Goal: Task Accomplishment & Management: Complete application form

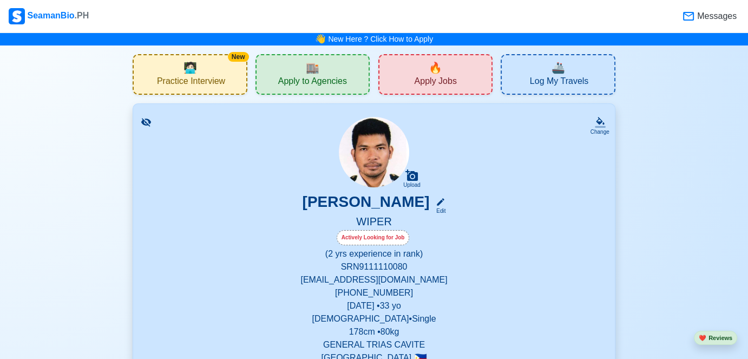
click at [425, 80] on span "Apply Jobs" at bounding box center [435, 83] width 42 height 14
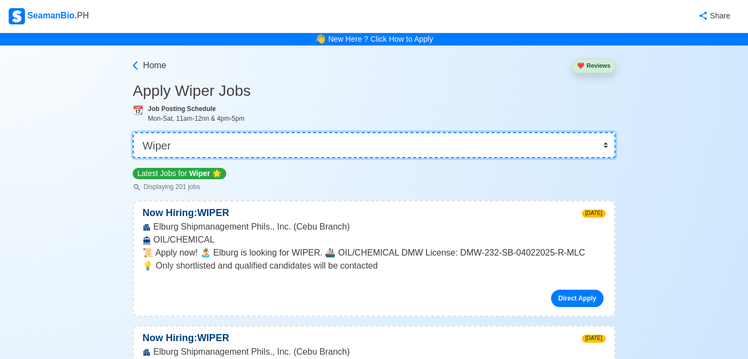
click at [394, 147] on select "👉 Select Rank or Position Master Chief Officer 2nd Officer 3rd Officer Junior O…" at bounding box center [374, 145] width 482 height 26
click at [134, 132] on select "👉 Select Rank or Position Master Chief Officer 2nd Officer 3rd Officer Junior O…" at bounding box center [374, 145] width 482 height 26
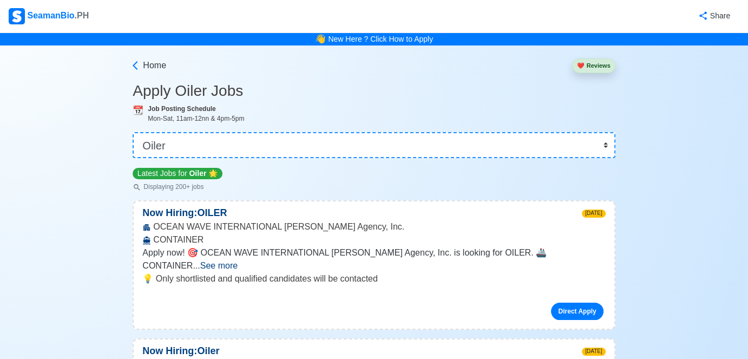
click at [238, 261] on span "See more" at bounding box center [218, 265] width 37 height 9
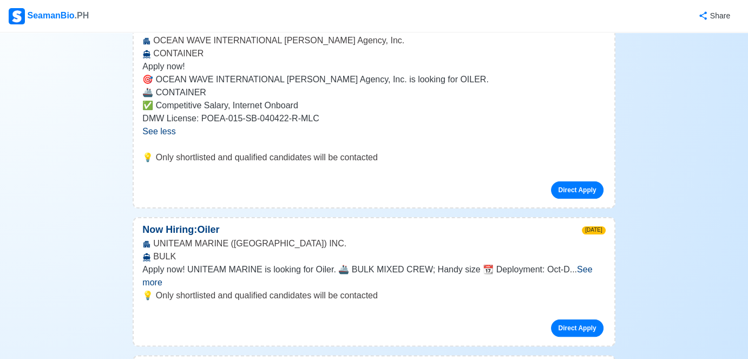
scroll to position [216, 0]
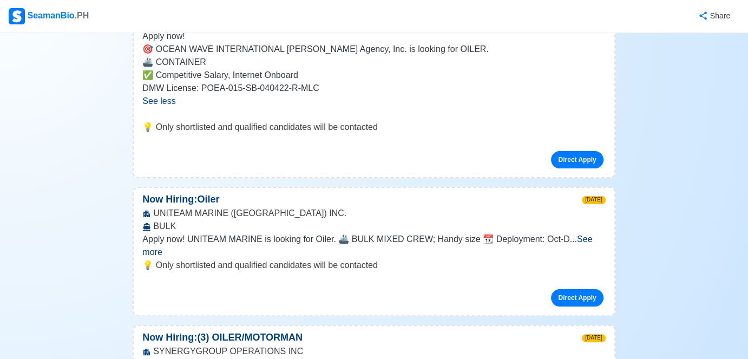
click at [584, 239] on span "See more" at bounding box center [367, 245] width 450 height 22
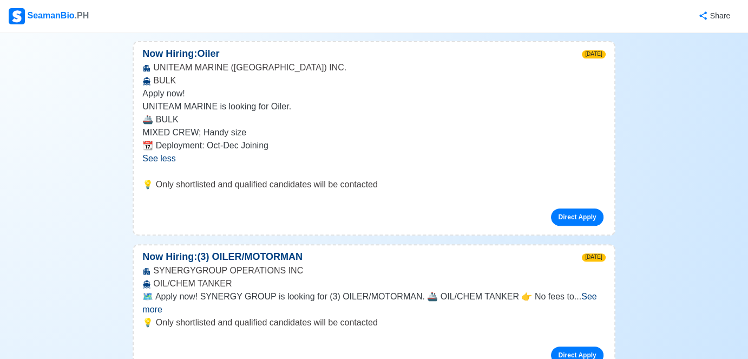
scroll to position [379, 0]
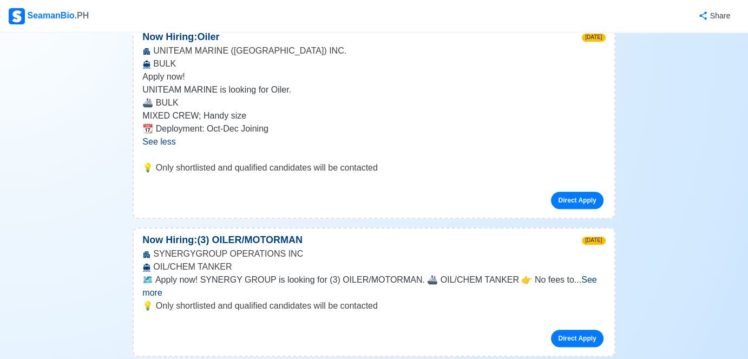
click at [577, 279] on span "See more" at bounding box center [369, 286] width 454 height 22
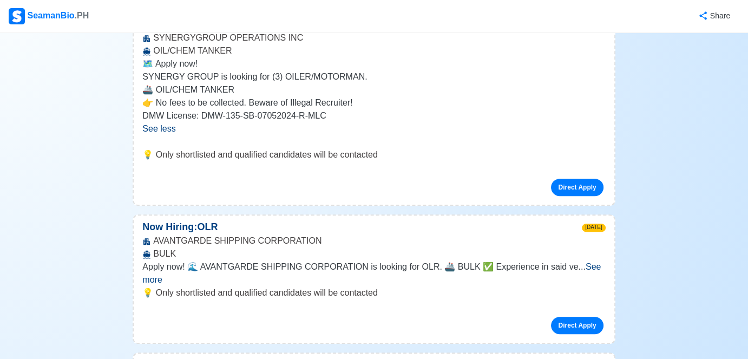
scroll to position [595, 0]
click at [580, 262] on span "See more" at bounding box center [371, 272] width 458 height 22
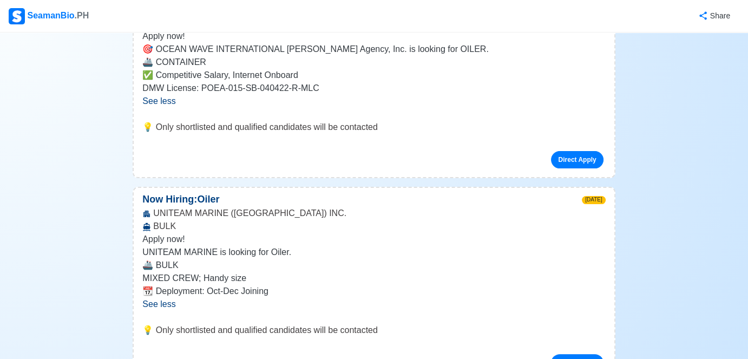
scroll to position [0, 0]
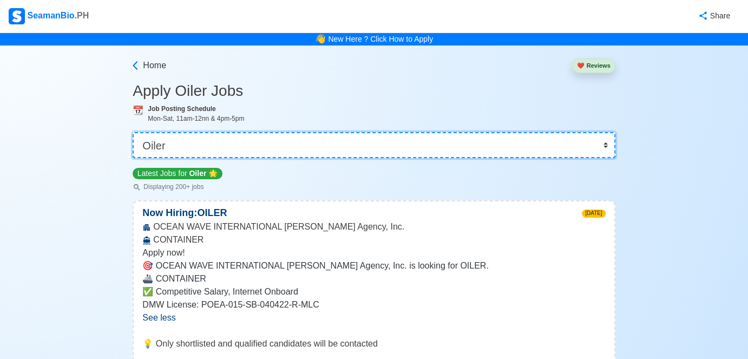
click at [316, 146] on select "👉 Select Rank or Position Master Chief Officer 2nd Officer 3rd Officer Junior O…" at bounding box center [374, 145] width 482 height 26
click at [134, 132] on select "👉 Select Rank or Position Master Chief Officer 2nd Officer 3rd Officer Junior O…" at bounding box center [374, 145] width 482 height 26
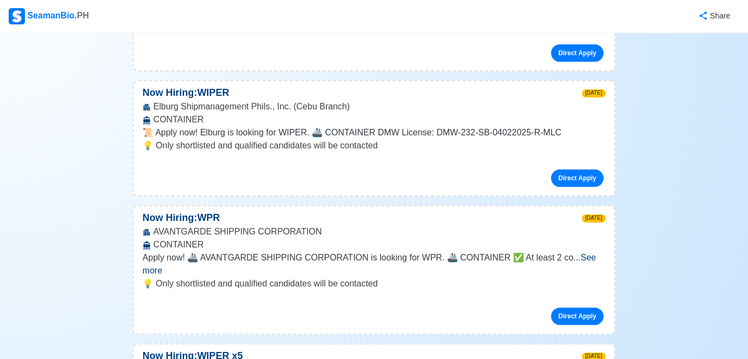
scroll to position [271, 0]
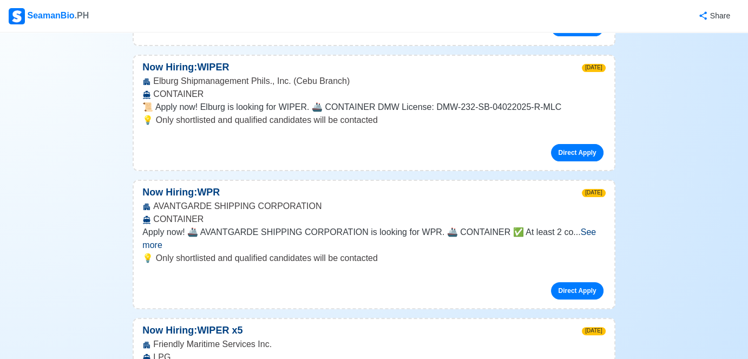
click at [574, 228] on span "See more" at bounding box center [368, 238] width 453 height 22
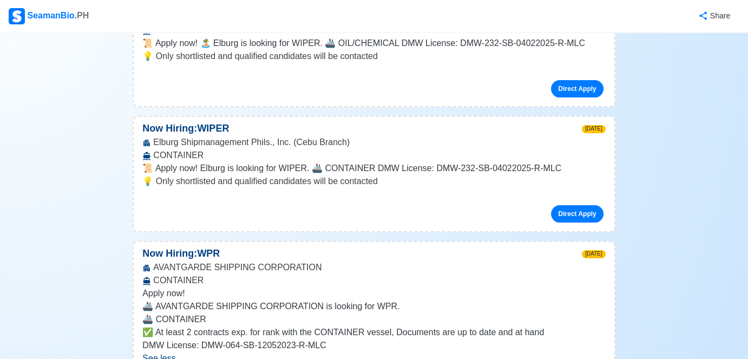
scroll to position [0, 0]
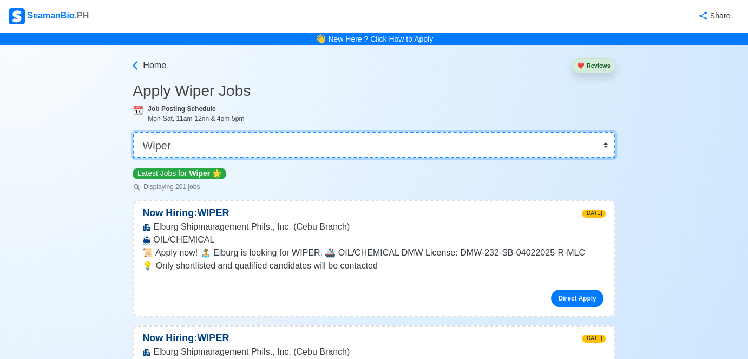
click at [598, 144] on select "👉 Select Rank or Position Master Chief Officer 2nd Officer 3rd Officer Junior O…" at bounding box center [374, 145] width 482 height 26
select select "Oiler"
click at [134, 132] on select "👉 Select Rank or Position Master Chief Officer 2nd Officer 3rd Officer Junior O…" at bounding box center [374, 145] width 482 height 26
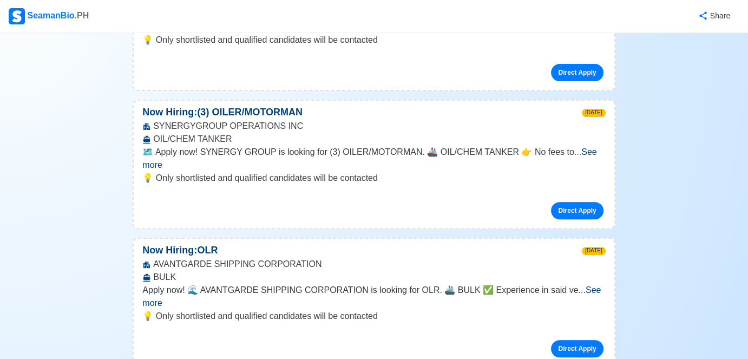
scroll to position [379, 0]
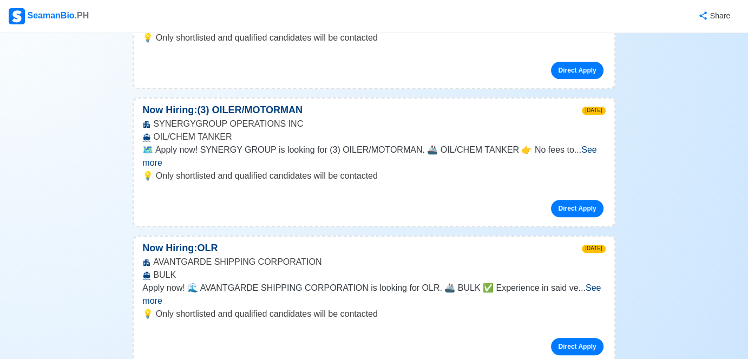
click at [588, 283] on span "See more" at bounding box center [371, 294] width 458 height 22
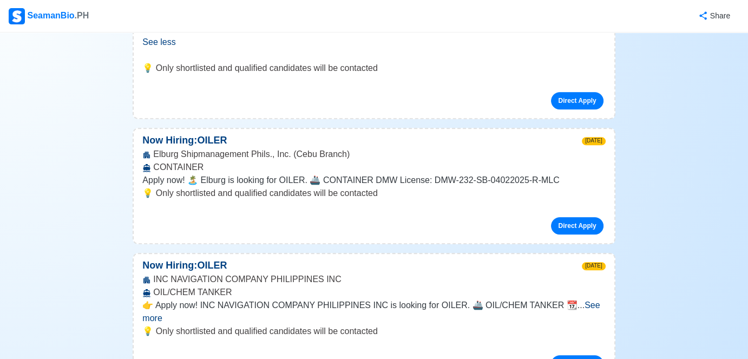
scroll to position [703, 0]
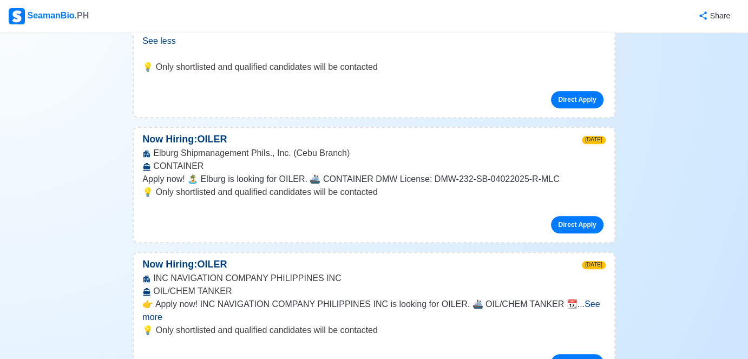
click at [587, 299] on span "See more" at bounding box center [370, 310] width 457 height 22
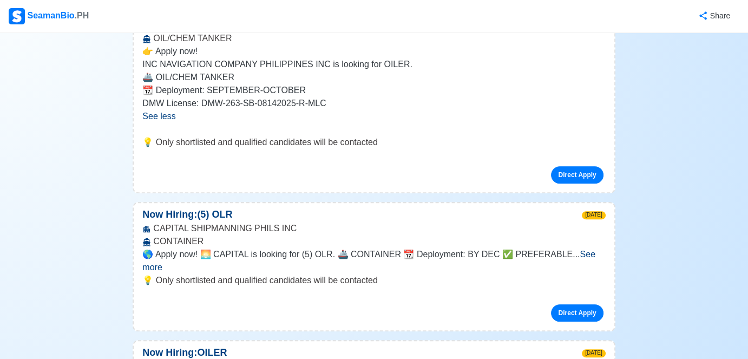
scroll to position [974, 0]
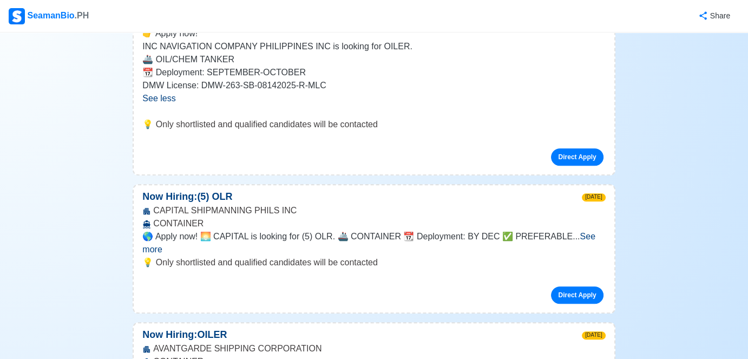
click at [575, 232] on span "See more" at bounding box center [368, 243] width 453 height 22
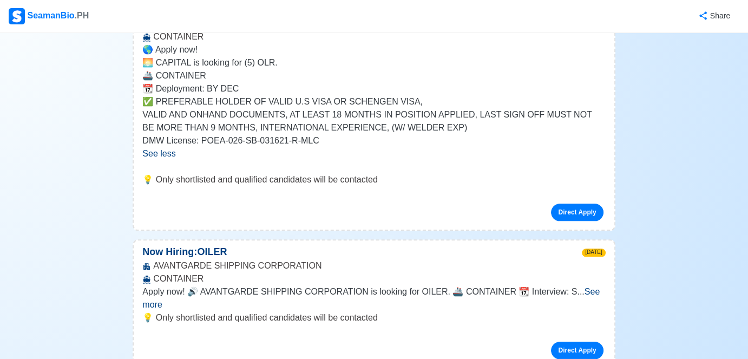
scroll to position [1190, 0]
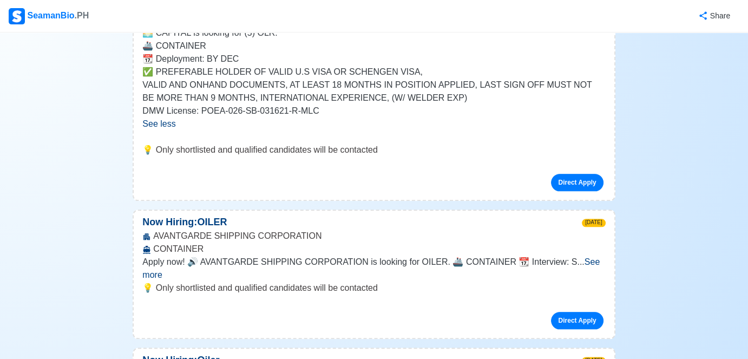
click at [594, 257] on span "See more" at bounding box center [370, 268] width 457 height 22
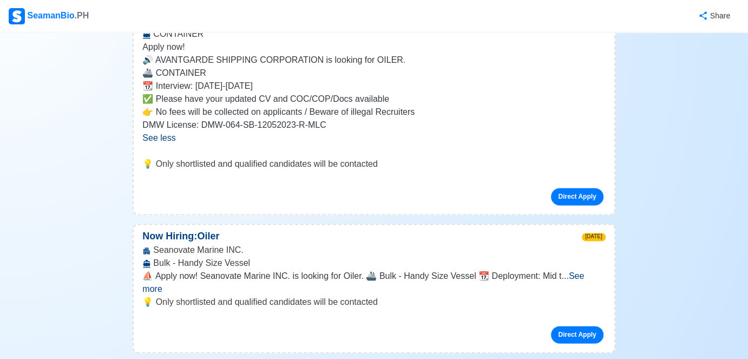
scroll to position [1407, 0]
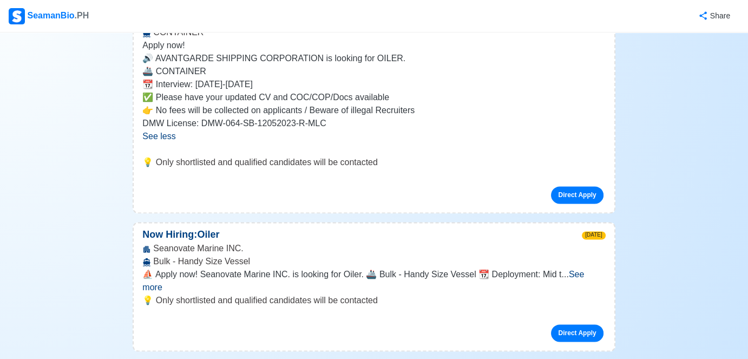
click at [580, 269] on span "See more" at bounding box center [363, 280] width 442 height 22
